Goal: Task Accomplishment & Management: Use online tool/utility

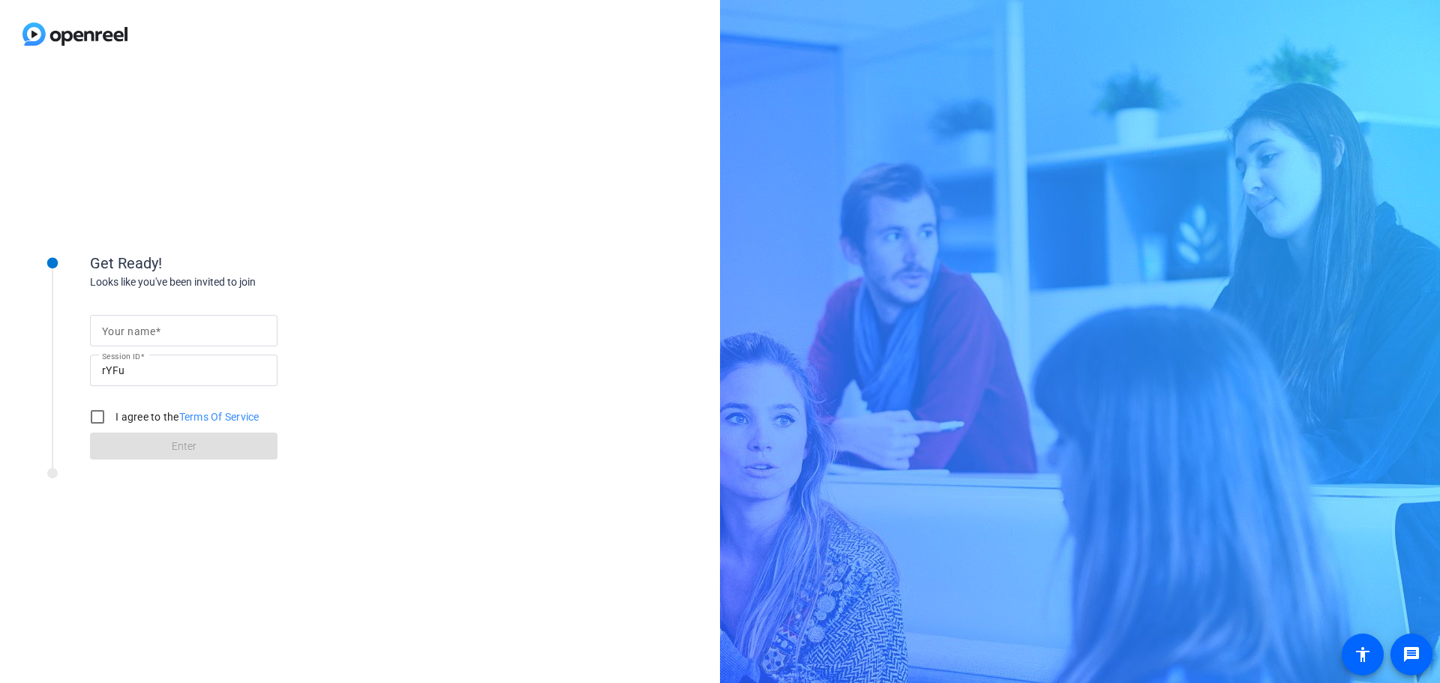
click at [200, 332] on input "Your name" at bounding box center [184, 331] width 164 height 18
type input "[PERSON_NAME]"
click at [101, 417] on input "I agree to the Terms Of Service" at bounding box center [98, 417] width 30 height 30
checkbox input "true"
click at [170, 449] on span at bounding box center [184, 446] width 188 height 36
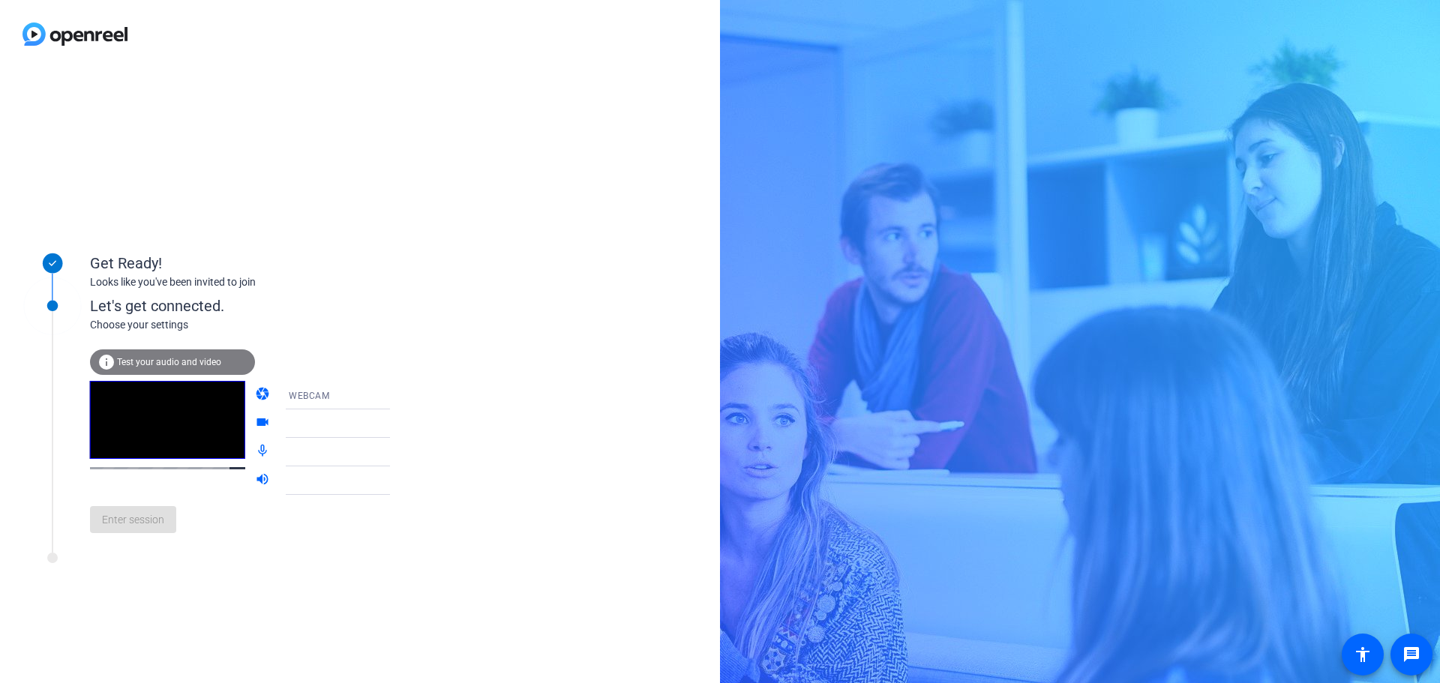
drag, startPoint x: 333, startPoint y: 136, endPoint x: 418, endPoint y: 90, distance: 96.3
click at [449, 89] on div "Get Ready! Looks like you've been invited to join Let's get connected. Choose y…" at bounding box center [360, 375] width 720 height 615
click at [160, 359] on span "Test your audio and video" at bounding box center [169, 362] width 104 height 11
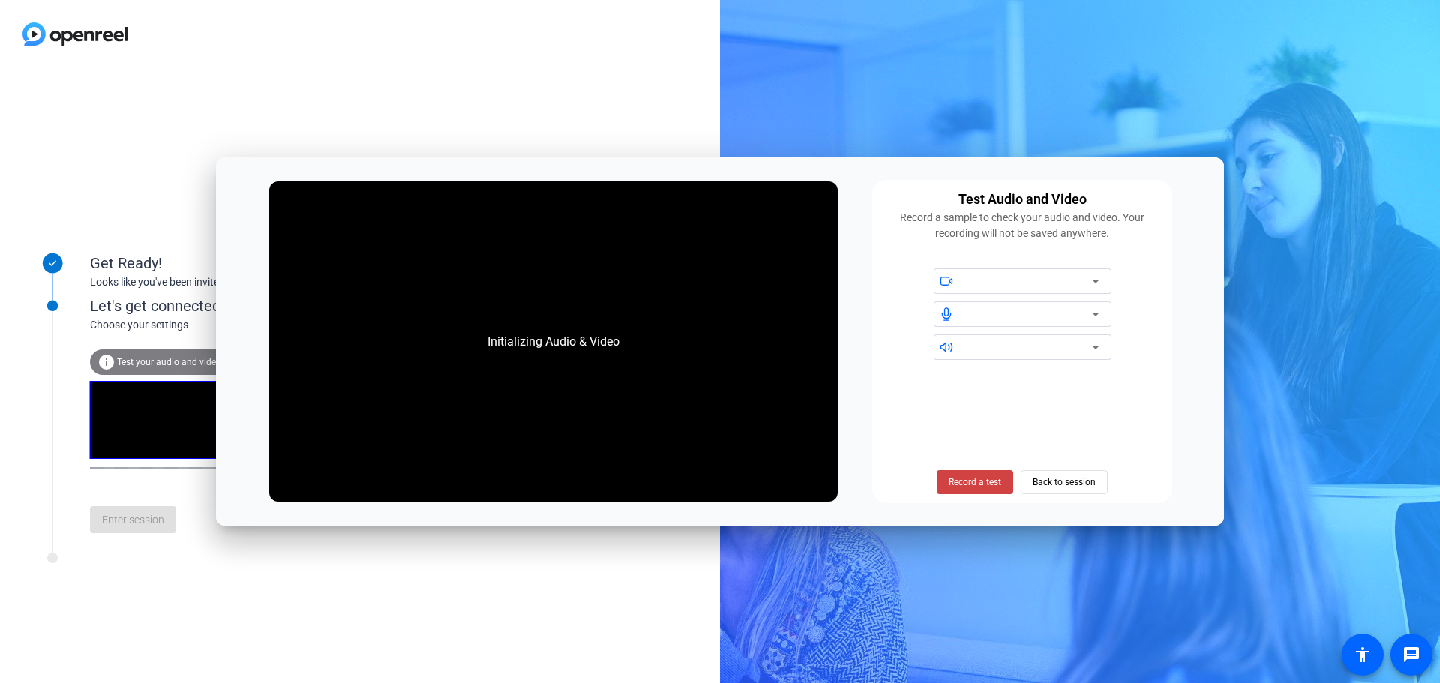
click at [980, 313] on div at bounding box center [1029, 314] width 128 height 18
click at [1087, 314] on icon at bounding box center [1096, 314] width 18 height 18
click at [975, 479] on span "Record a test" at bounding box center [975, 483] width 53 height 14
click at [961, 484] on span "Stop Testing (3s)" at bounding box center [975, 483] width 68 height 14
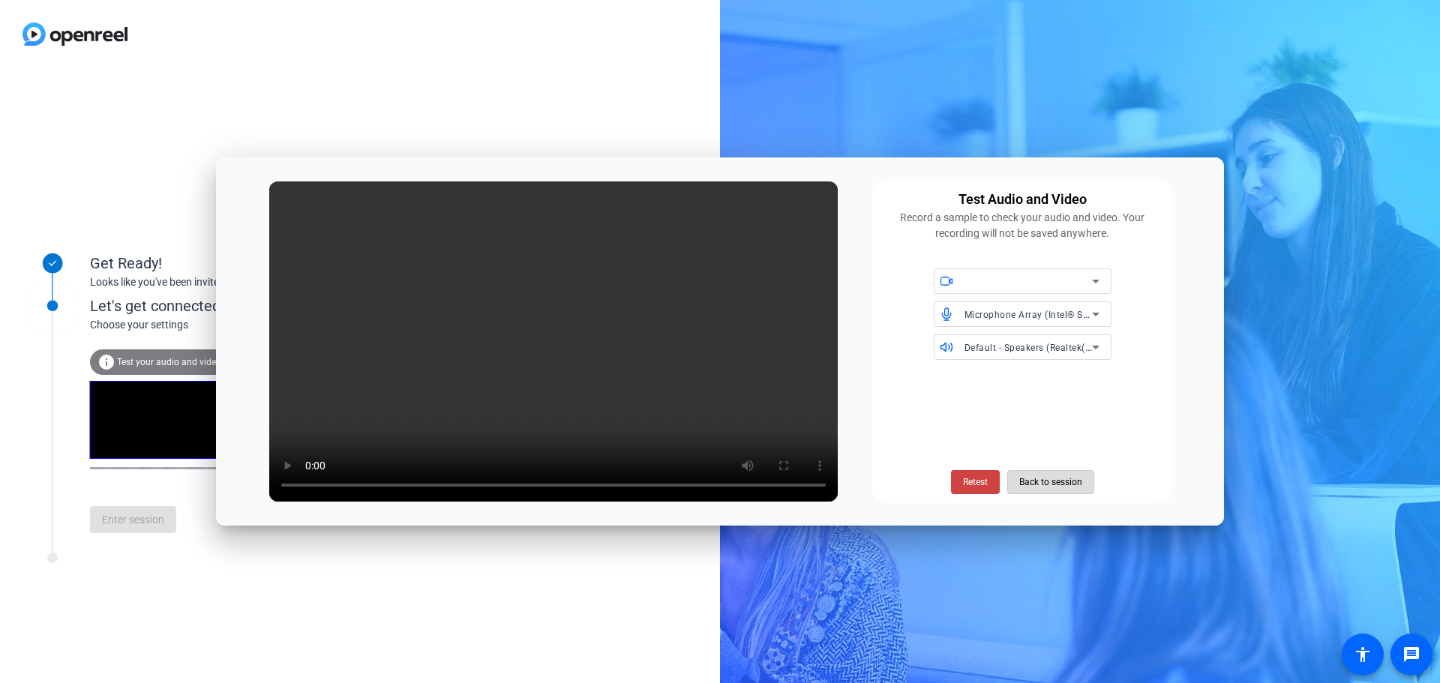
click at [1037, 481] on span "Back to session" at bounding box center [1050, 482] width 63 height 29
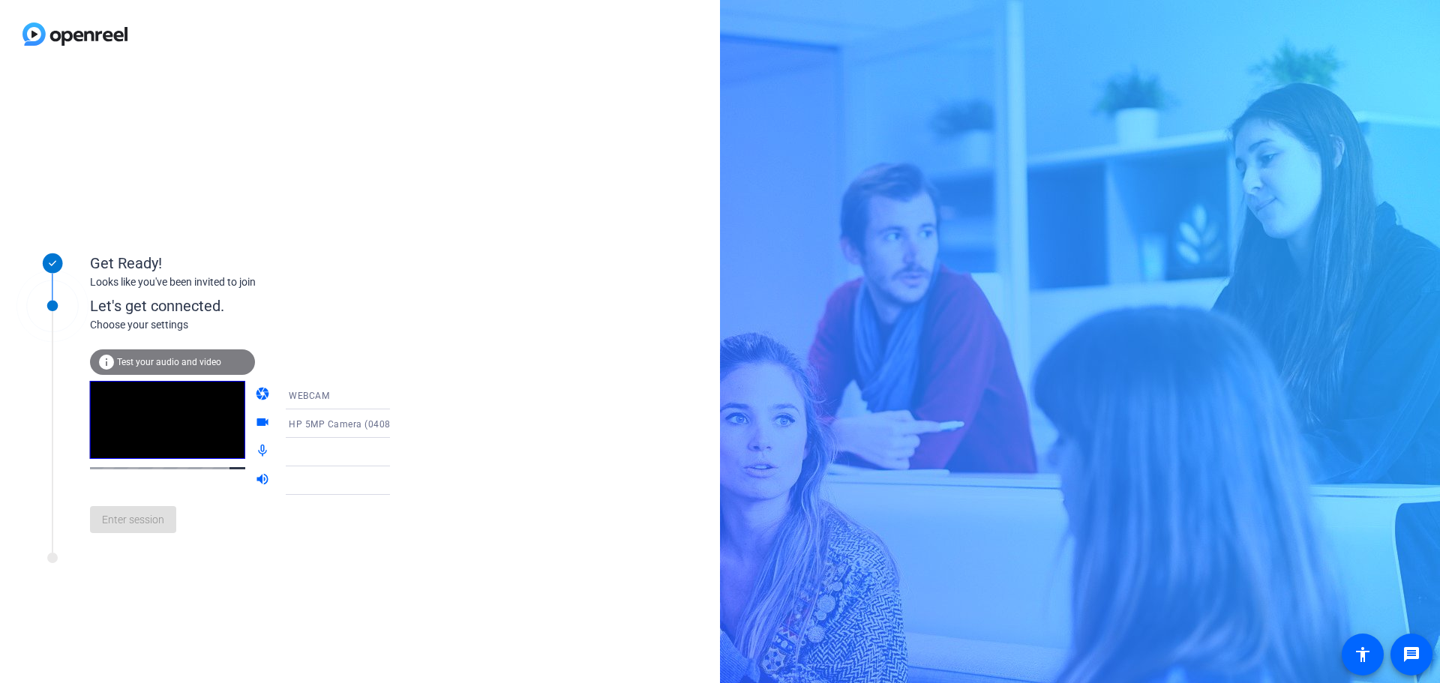
click at [396, 458] on icon at bounding box center [405, 452] width 18 height 18
click at [396, 455] on icon at bounding box center [405, 452] width 18 height 18
click at [352, 305] on div "Let's get connected." at bounding box center [255, 306] width 331 height 23
click at [396, 484] on icon at bounding box center [405, 481] width 18 height 18
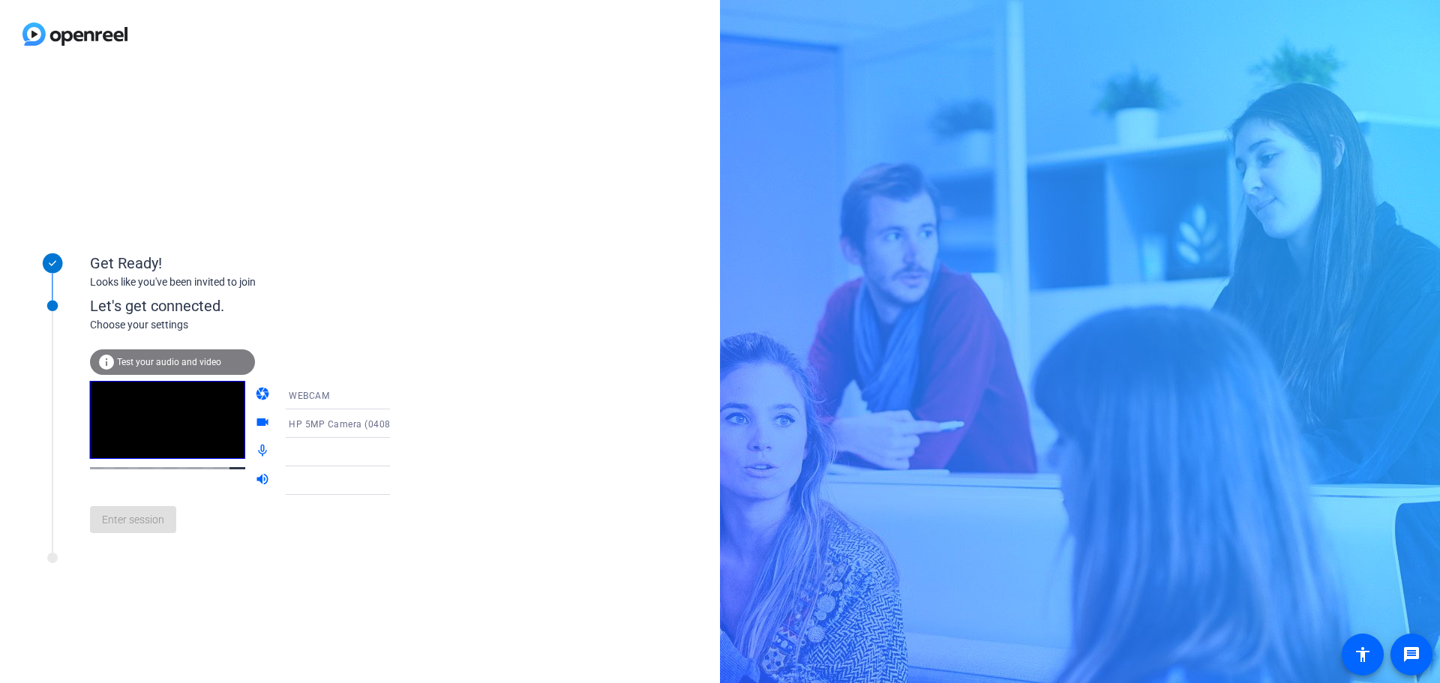
click at [476, 233] on div "Get Ready! Looks like you've been invited to join Let's get connected. Choose y…" at bounding box center [360, 375] width 720 height 615
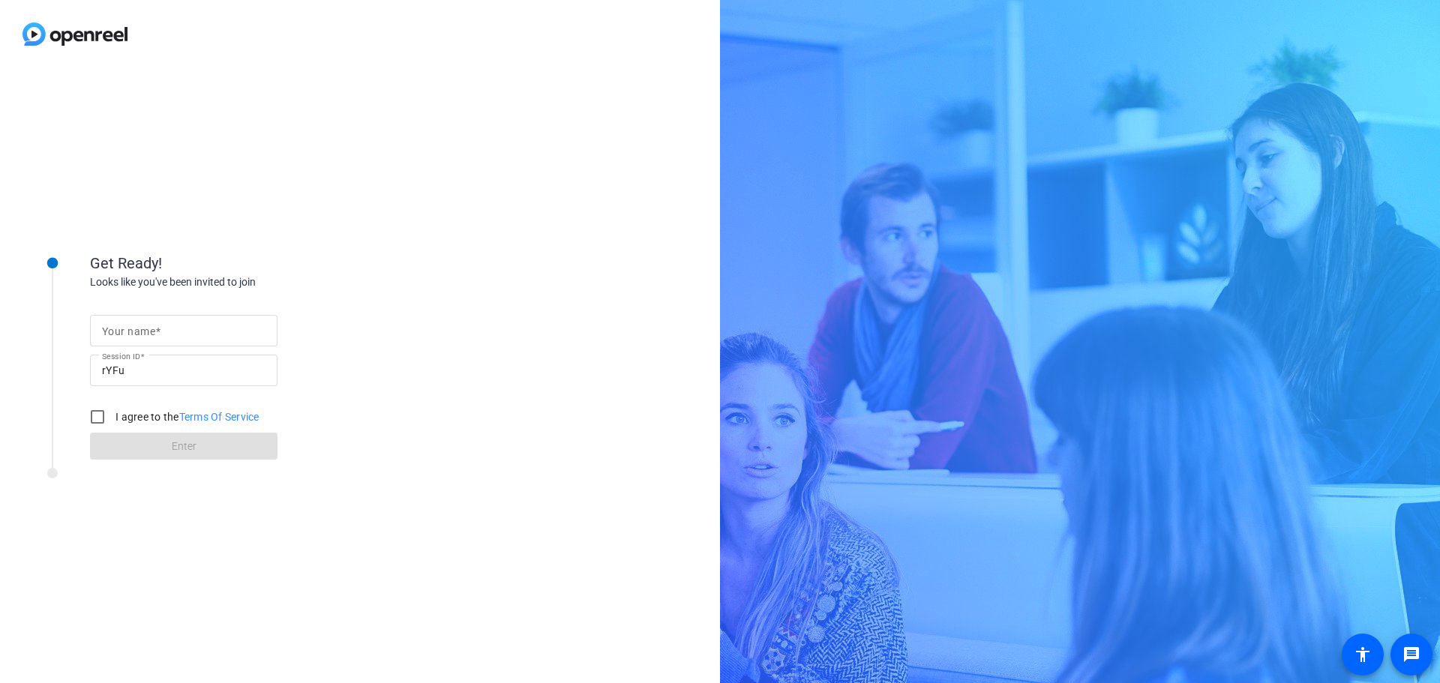
click at [233, 322] on input "Your name" at bounding box center [184, 331] width 164 height 18
type input "[PERSON_NAME]"
click at [99, 418] on input "I agree to the Terms Of Service" at bounding box center [98, 417] width 30 height 30
checkbox input "true"
click at [188, 448] on span "Enter" at bounding box center [184, 447] width 25 height 16
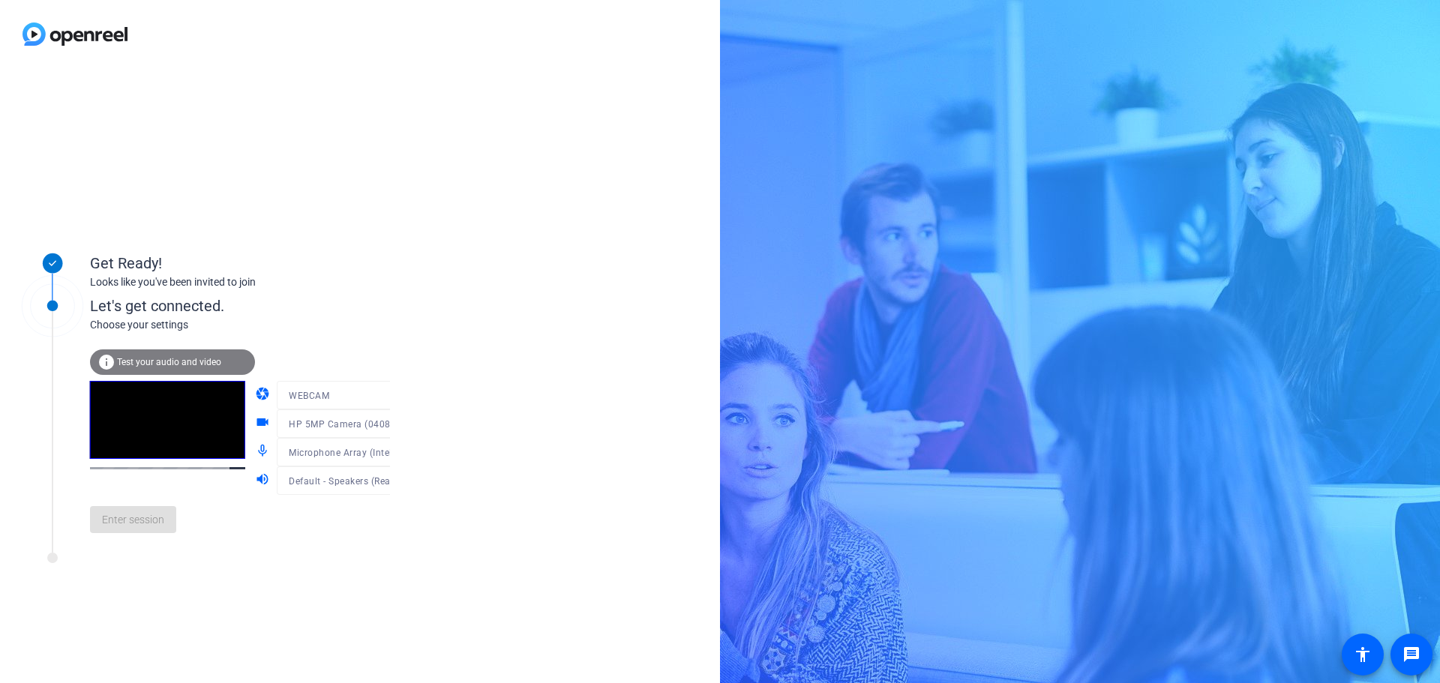
click at [179, 364] on span "Test your audio and video" at bounding box center [169, 362] width 104 height 11
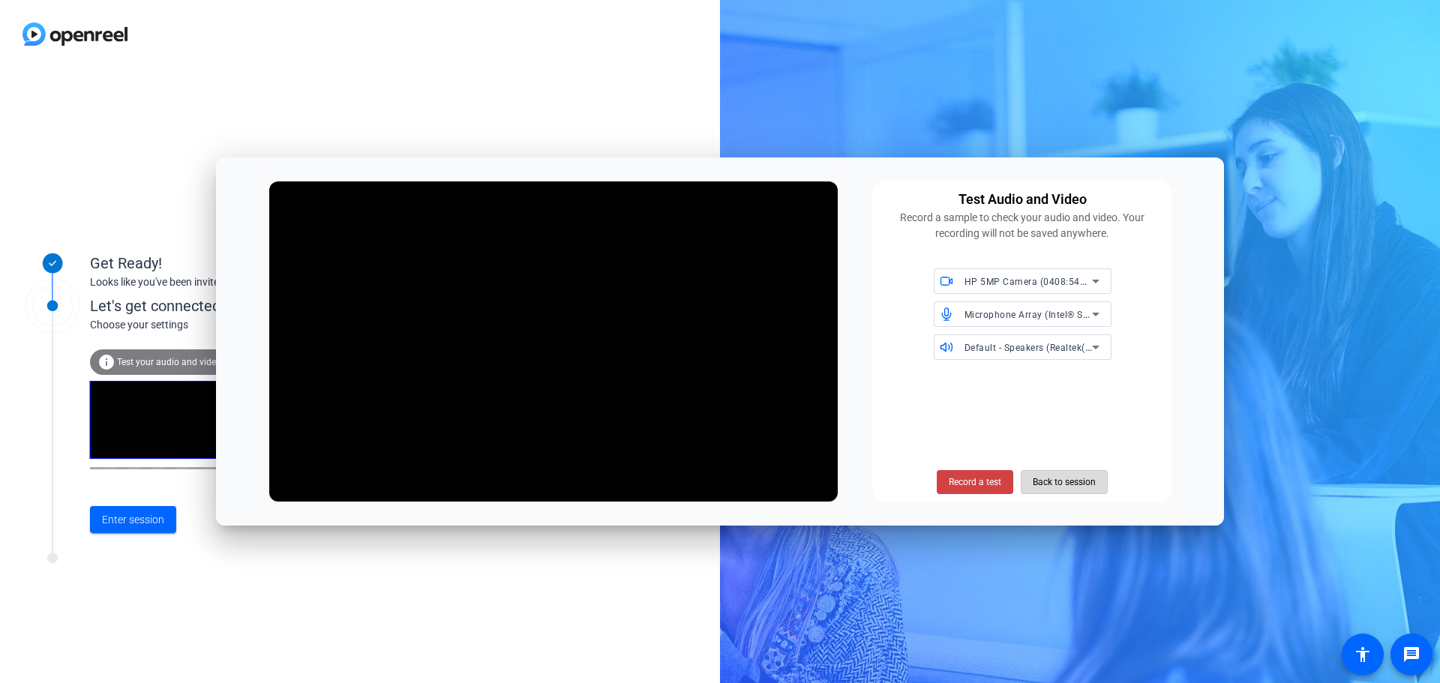
click at [1045, 482] on span "Back to session" at bounding box center [1064, 482] width 63 height 29
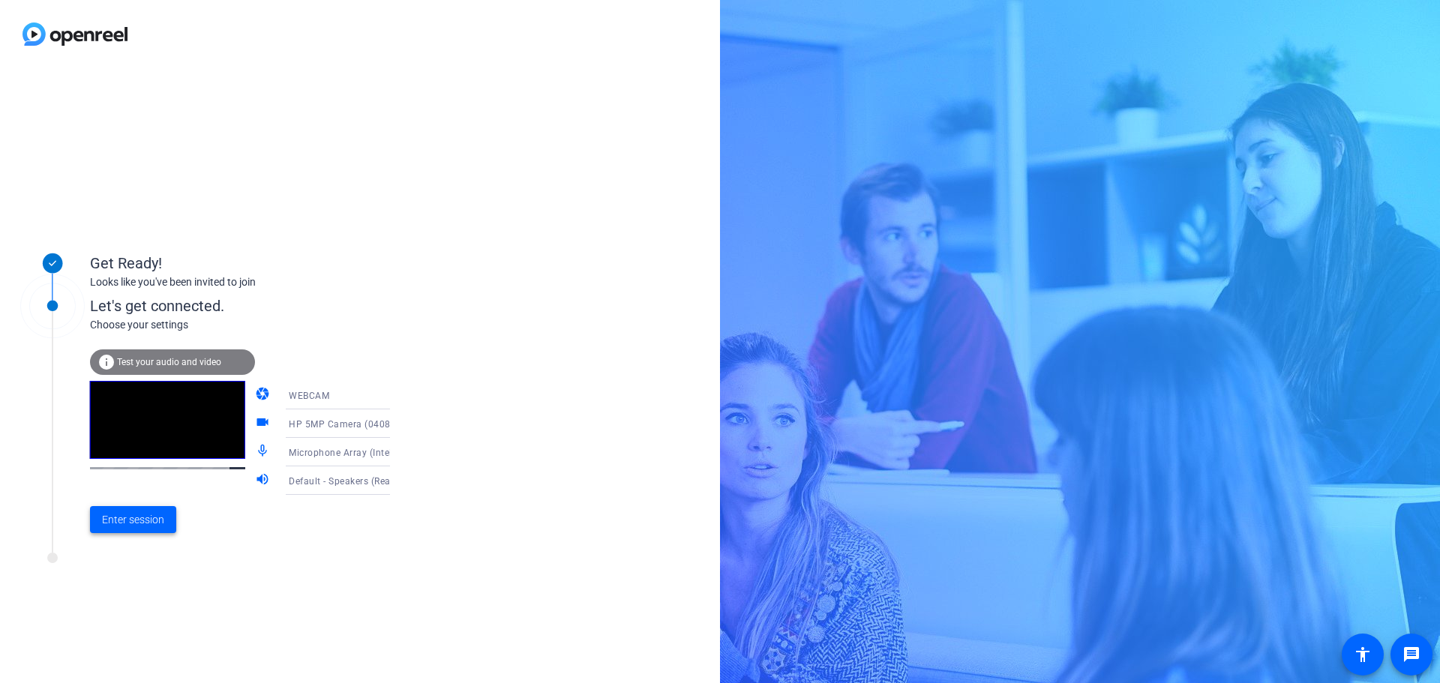
drag, startPoint x: 153, startPoint y: 521, endPoint x: 156, endPoint y: 512, distance: 8.8
click at [155, 521] on span "Enter session" at bounding box center [133, 520] width 62 height 16
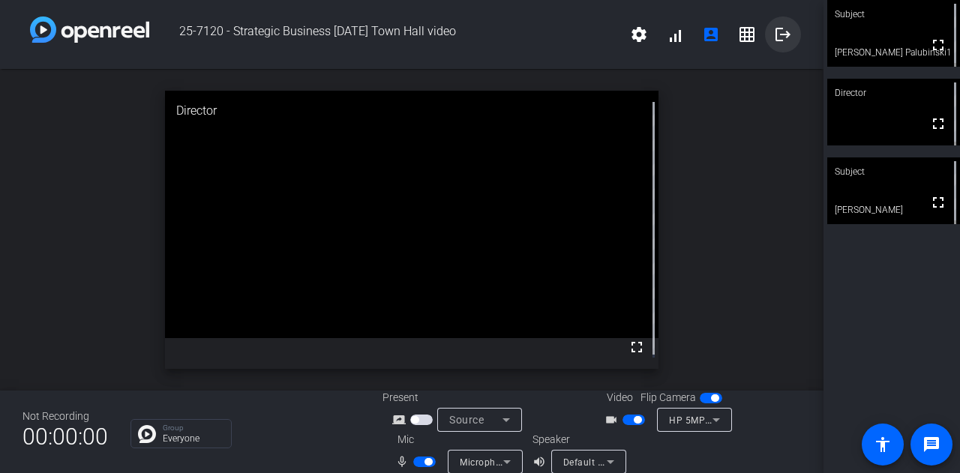
click at [774, 38] on mat-icon "logout" at bounding box center [783, 35] width 18 height 18
